Goal: Task Accomplishment & Management: Use online tool/utility

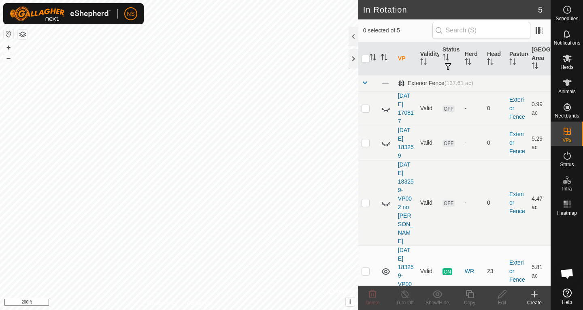
scroll to position [492, 0]
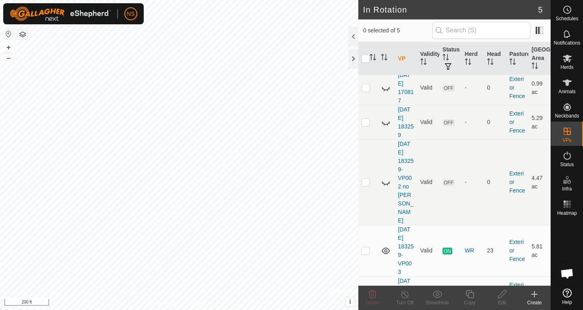
click at [368, 290] on p-checkbox at bounding box center [366, 293] width 8 height 6
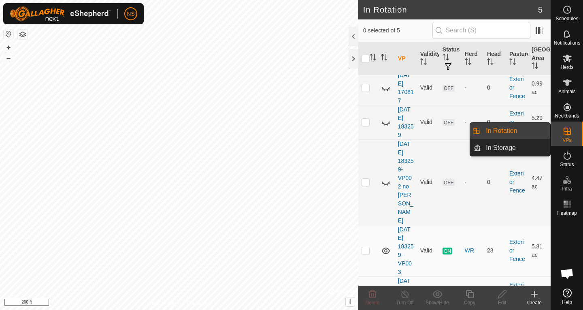
click at [569, 135] on icon at bounding box center [567, 131] width 7 height 7
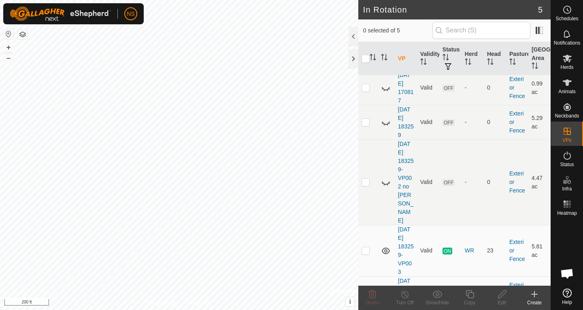
click at [368, 290] on p-checkbox at bounding box center [366, 293] width 8 height 6
checkbox input "false"
click at [572, 59] on es-mob-svg-icon at bounding box center [567, 58] width 15 height 13
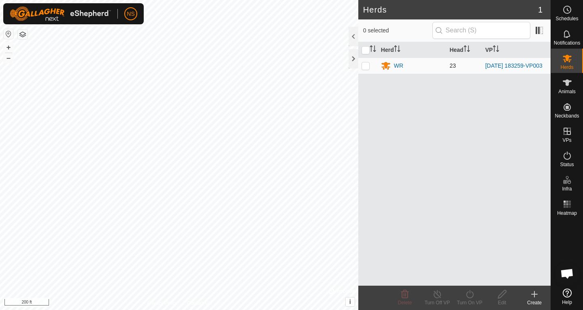
click at [362, 68] on p-checkbox at bounding box center [366, 65] width 8 height 6
checkbox input "true"
click at [362, 68] on p-checkbox at bounding box center [366, 65] width 8 height 6
checkbox input "false"
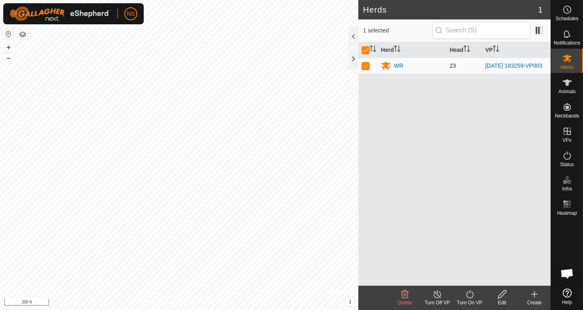
checkbox input "false"
click at [396, 66] on div "WR" at bounding box center [398, 66] width 9 height 9
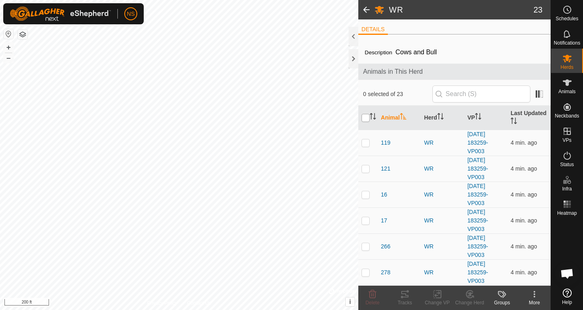
click at [365, 119] on input "checkbox" at bounding box center [366, 118] width 8 height 8
checkbox input "true"
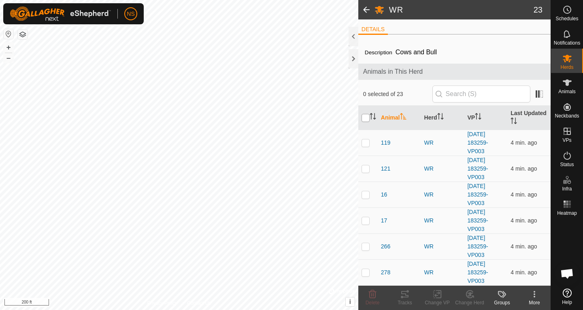
checkbox input "true"
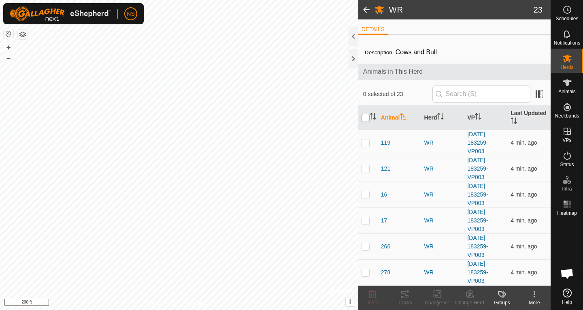
checkbox input "true"
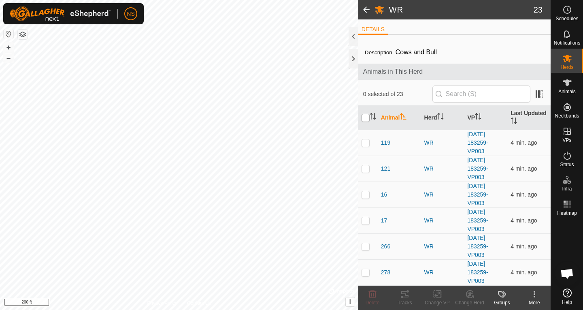
checkbox input "true"
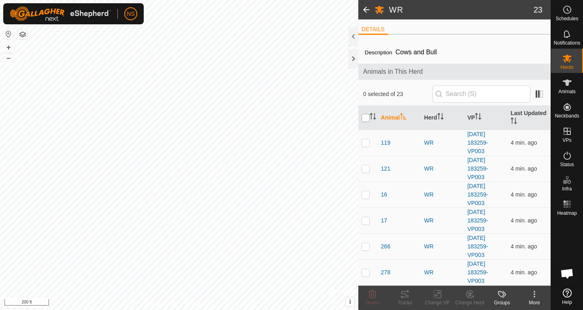
checkbox input "true"
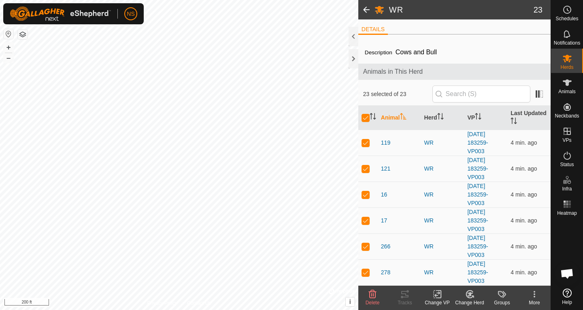
click at [432, 296] on icon at bounding box center [437, 294] width 10 height 10
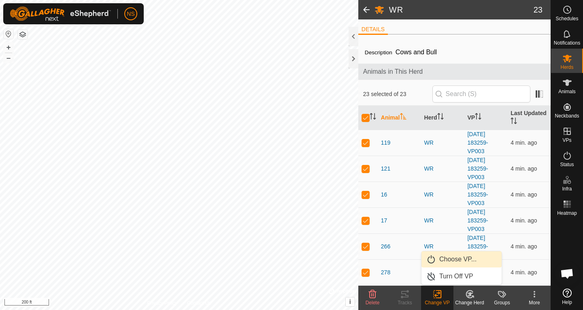
click at [449, 262] on link "Choose VP..." at bounding box center [461, 259] width 80 height 16
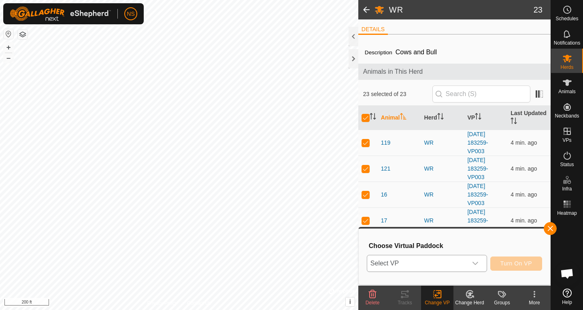
click at [474, 262] on icon "dropdown trigger" at bounding box center [475, 263] width 6 height 6
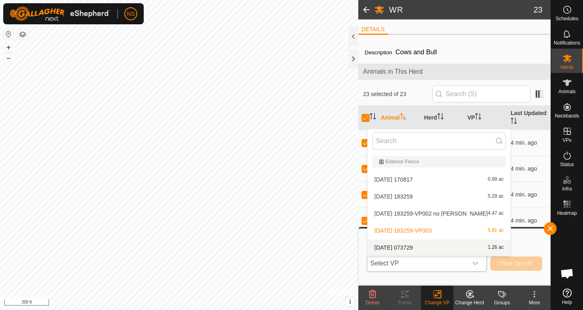
click at [431, 248] on li "[DATE] 073729 1.26 ac" at bounding box center [439, 247] width 143 height 16
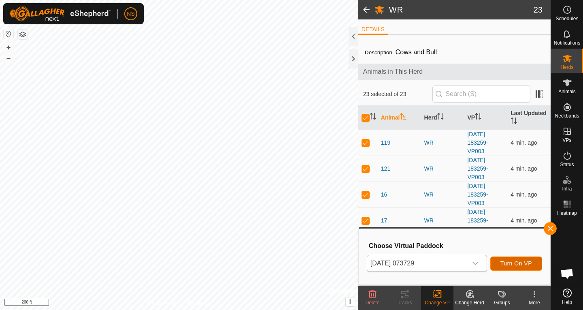
click at [511, 263] on span "Turn On VP" at bounding box center [516, 263] width 32 height 6
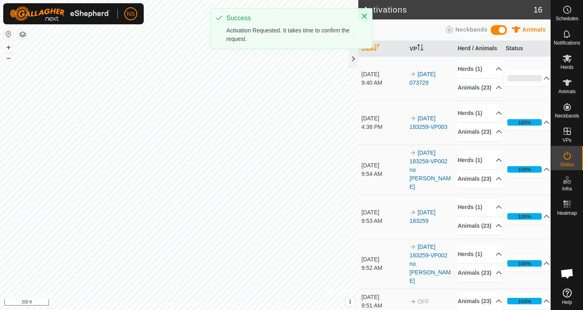
click at [364, 20] on button "Close" at bounding box center [364, 16] width 11 height 11
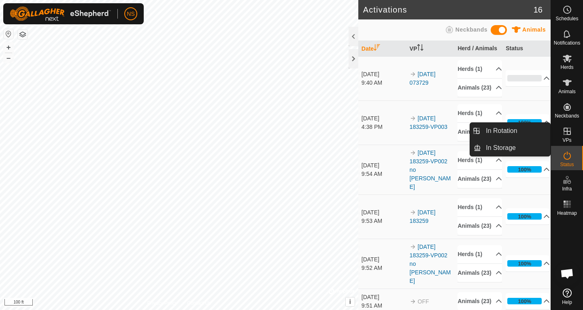
click at [568, 134] on icon at bounding box center [567, 131] width 7 height 7
click at [567, 134] on icon at bounding box center [567, 131] width 7 height 7
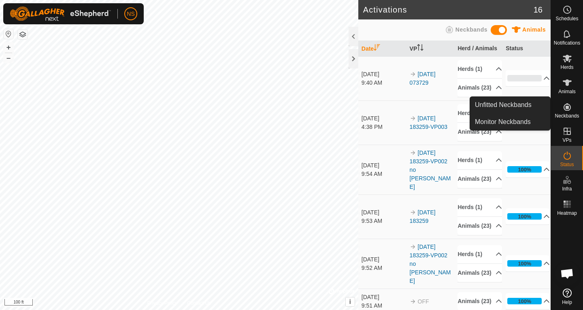
click at [568, 112] on es-neckbands-svg-icon at bounding box center [567, 106] width 15 height 13
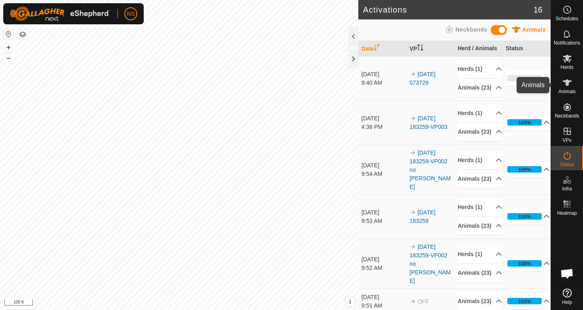
click at [567, 83] on icon at bounding box center [567, 82] width 9 height 6
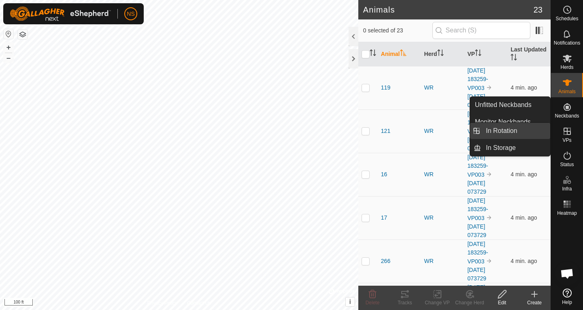
click at [529, 134] on link "In Rotation" at bounding box center [515, 131] width 69 height 16
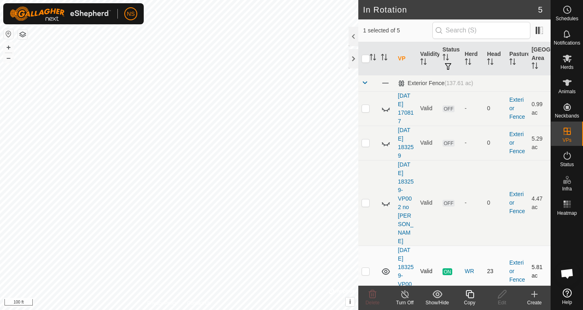
click at [387, 266] on icon at bounding box center [386, 271] width 10 height 10
